Goal: Information Seeking & Learning: Learn about a topic

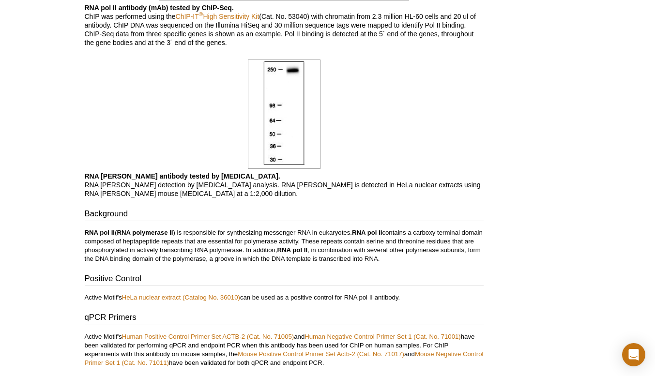
scroll to position [877, 0]
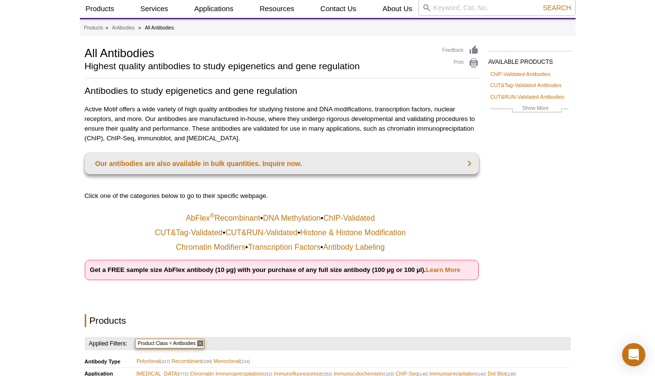
scroll to position [30, 0]
click at [241, 222] on link "AbFlex ® Recombinant" at bounding box center [223, 219] width 75 height 10
